Goal: Feedback & Contribution: Leave review/rating

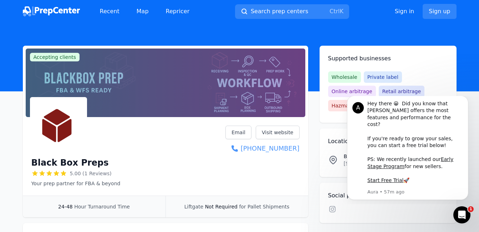
click at [239, 153] on link "[PHONE_NUMBER]" at bounding box center [263, 148] width 74 height 10
click at [467, 100] on icon "Dismiss notification" at bounding box center [467, 98] width 4 height 4
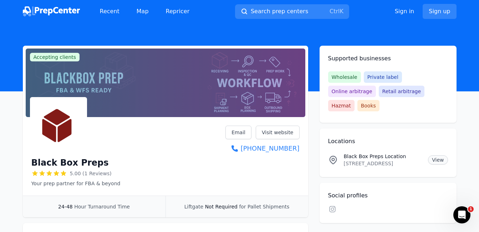
click at [433, 155] on link "View" at bounding box center [438, 159] width 20 height 9
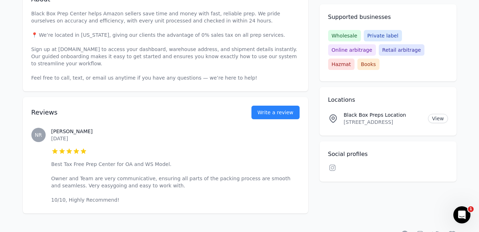
scroll to position [250, 0]
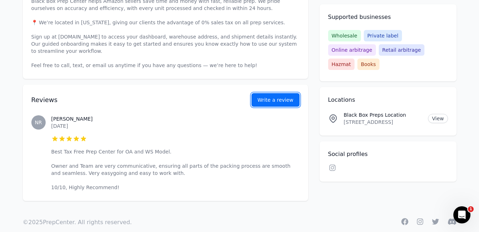
click at [274, 100] on link "Write a review" at bounding box center [276, 100] width 48 height 14
click at [274, 101] on link "Write a review" at bounding box center [276, 100] width 48 height 14
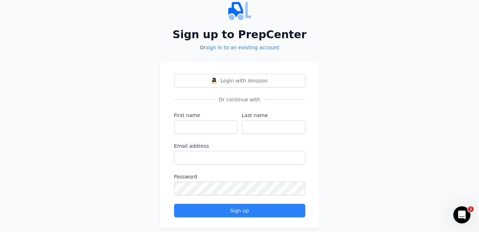
scroll to position [31, 0]
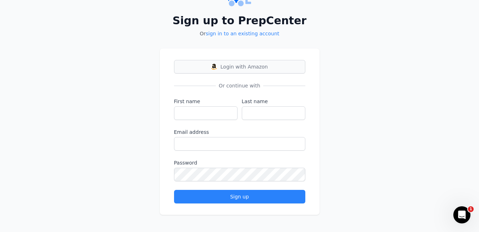
click at [238, 69] on span "Login with Amazon" at bounding box center [244, 66] width 47 height 7
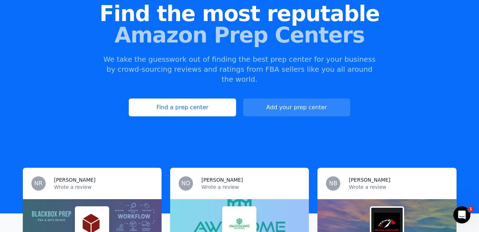
scroll to position [178, 0]
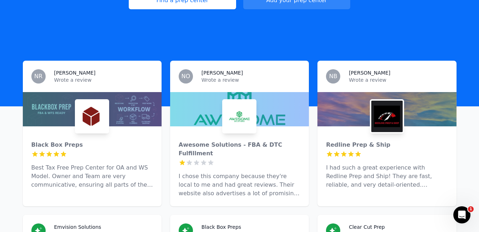
click at [55, 151] on icon at bounding box center [56, 153] width 5 height 5
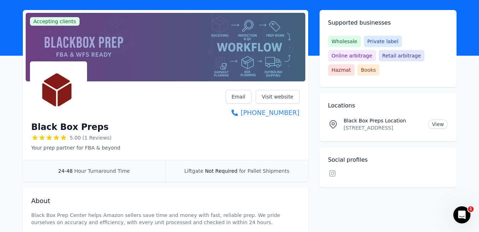
scroll to position [71, 0]
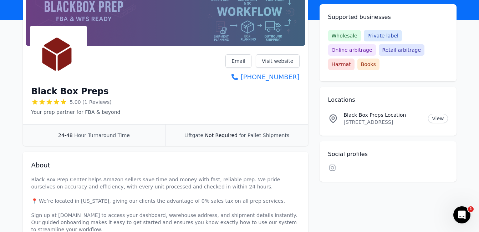
click at [57, 101] on icon at bounding box center [56, 101] width 5 height 5
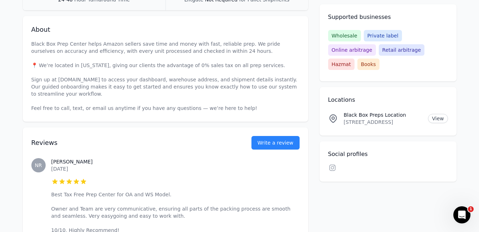
scroll to position [214, 0]
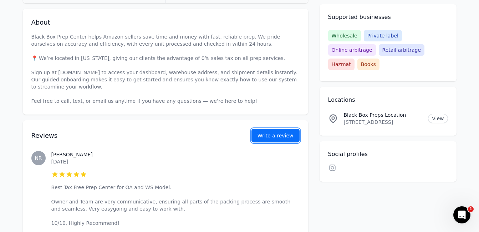
click at [271, 135] on button "Write a review" at bounding box center [276, 136] width 48 height 14
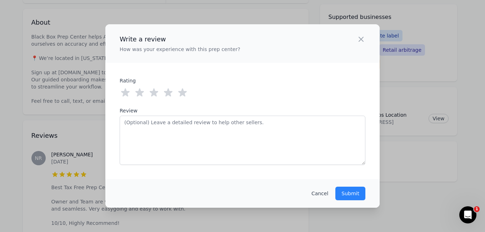
click at [181, 92] on icon at bounding box center [182, 93] width 9 height 8
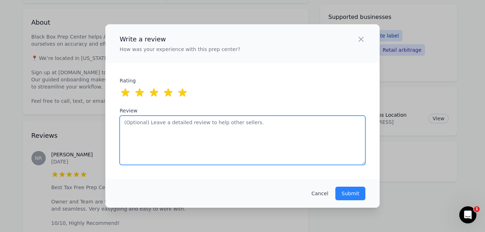
click at [190, 134] on textarea "Review" at bounding box center [243, 140] width 246 height 49
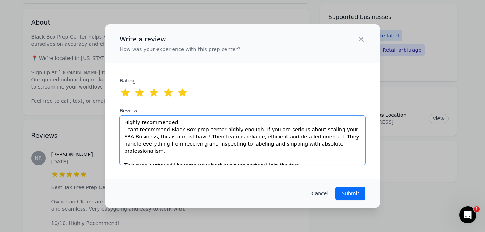
type textarea "Highly recommended! I cant recommend Black Box prep center highly enough. If yo…"
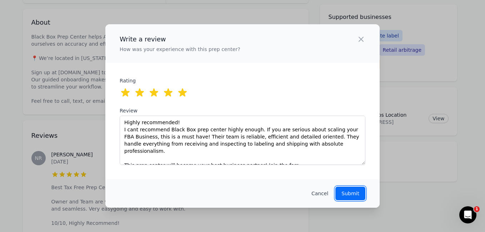
click at [347, 194] on p "Submit" at bounding box center [350, 193] width 18 height 7
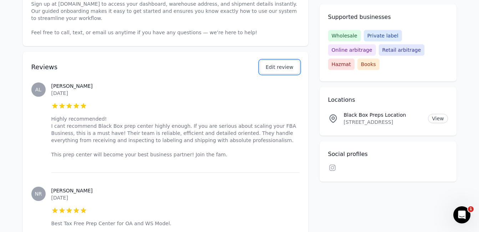
scroll to position [286, 0]
